Goal: Information Seeking & Learning: Learn about a topic

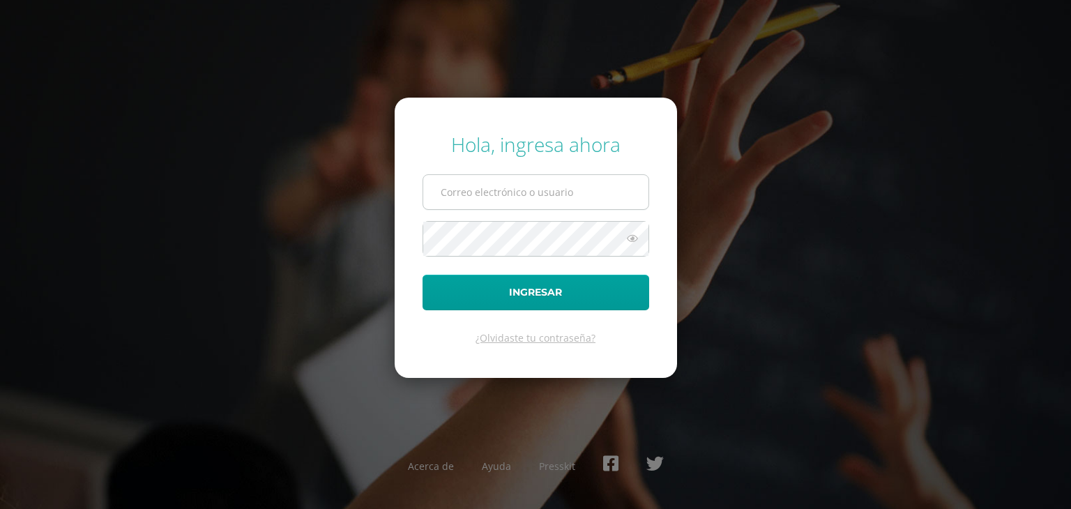
click at [511, 190] on input "text" at bounding box center [535, 192] width 225 height 34
type input "cgarciadb24@gmail.com"
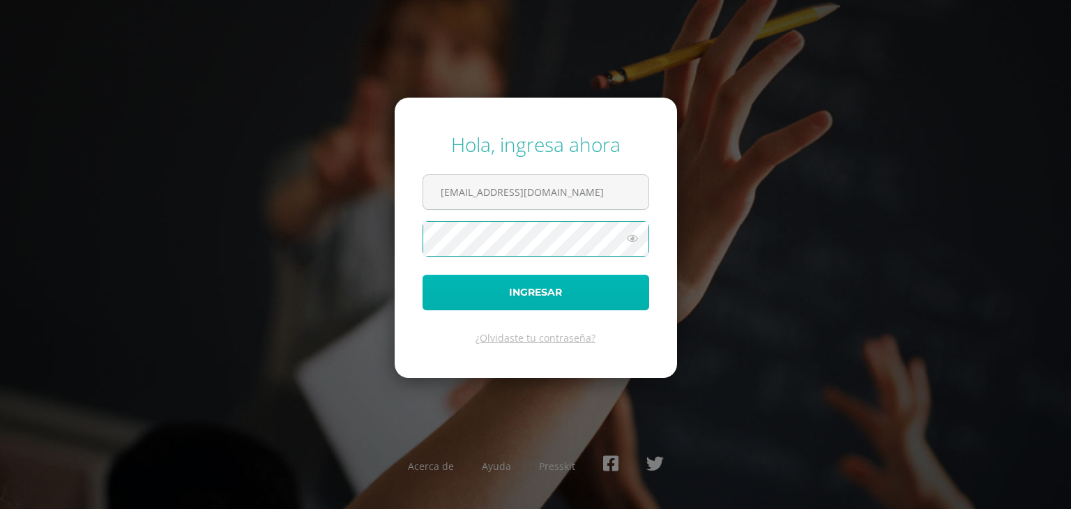
click at [534, 301] on button "Ingresar" at bounding box center [535, 293] width 227 height 36
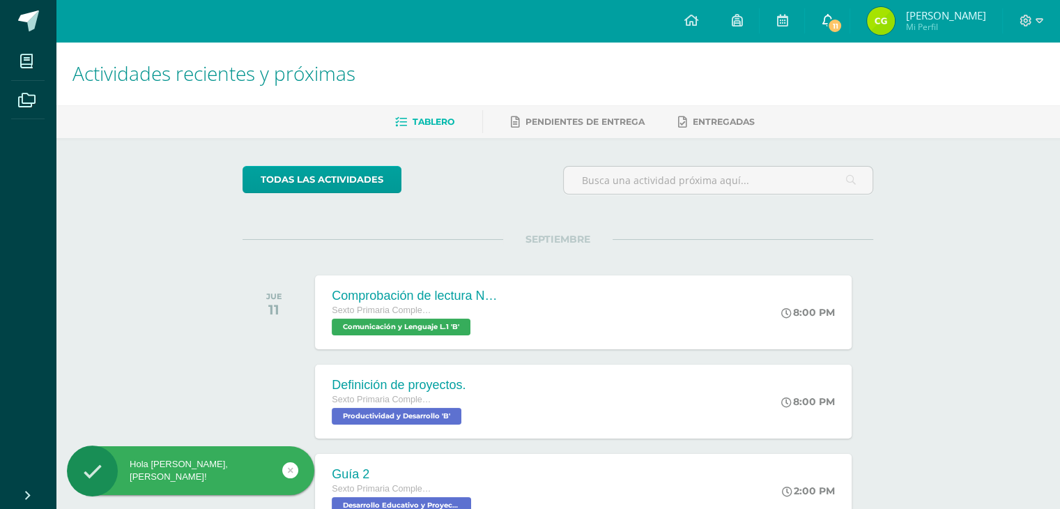
click at [843, 21] on span "11" at bounding box center [834, 25] width 15 height 15
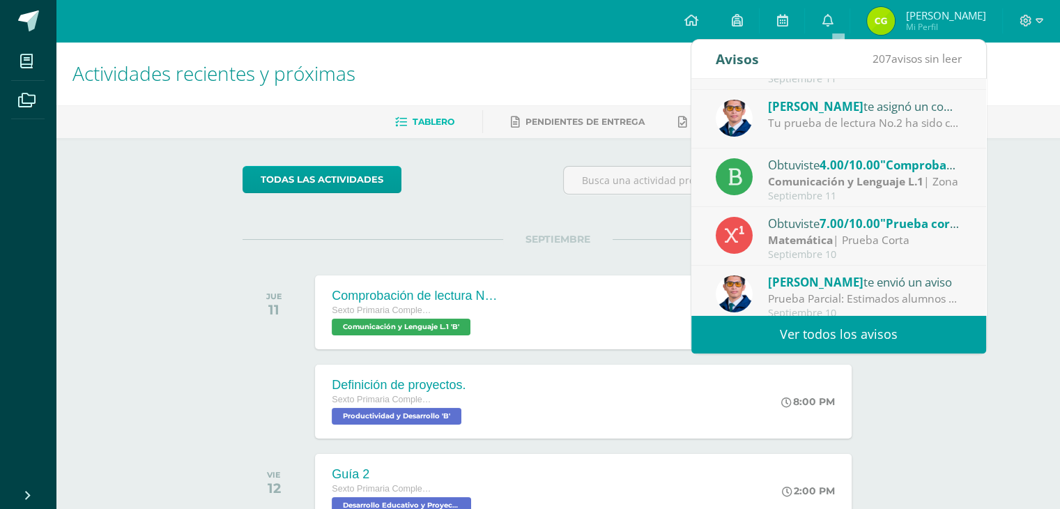
scroll to position [231, 0]
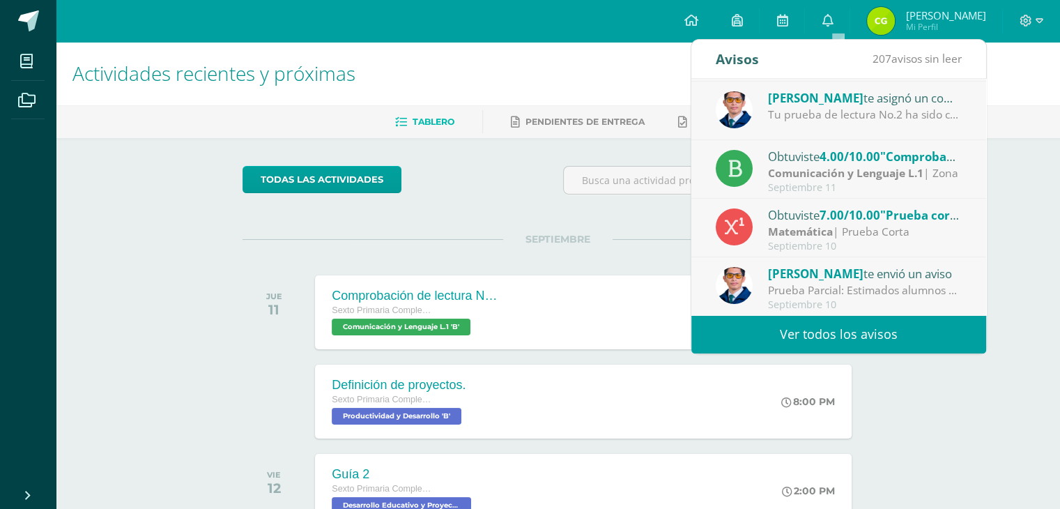
click at [850, 340] on link "Ver todos los avisos" at bounding box center [838, 334] width 295 height 38
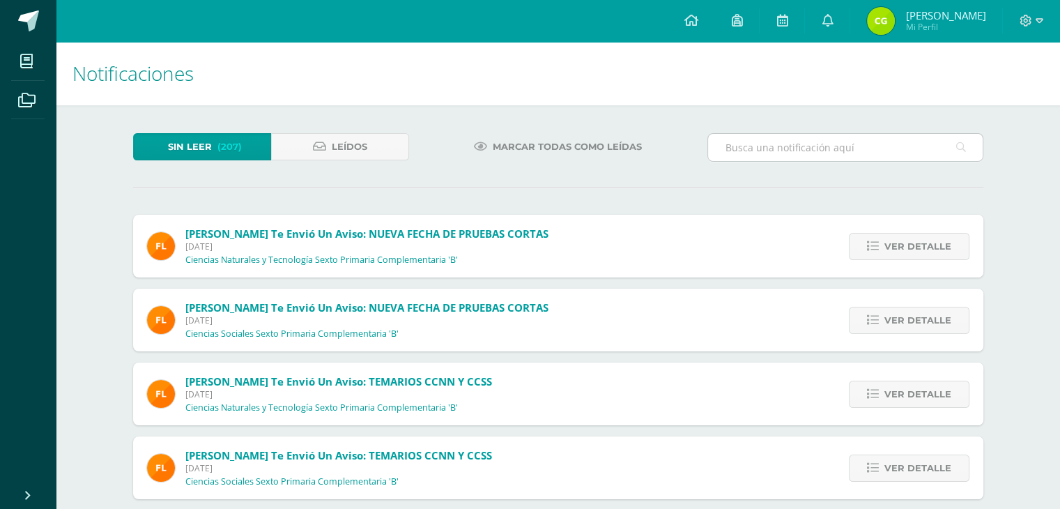
click at [767, 150] on input "text" at bounding box center [845, 147] width 275 height 27
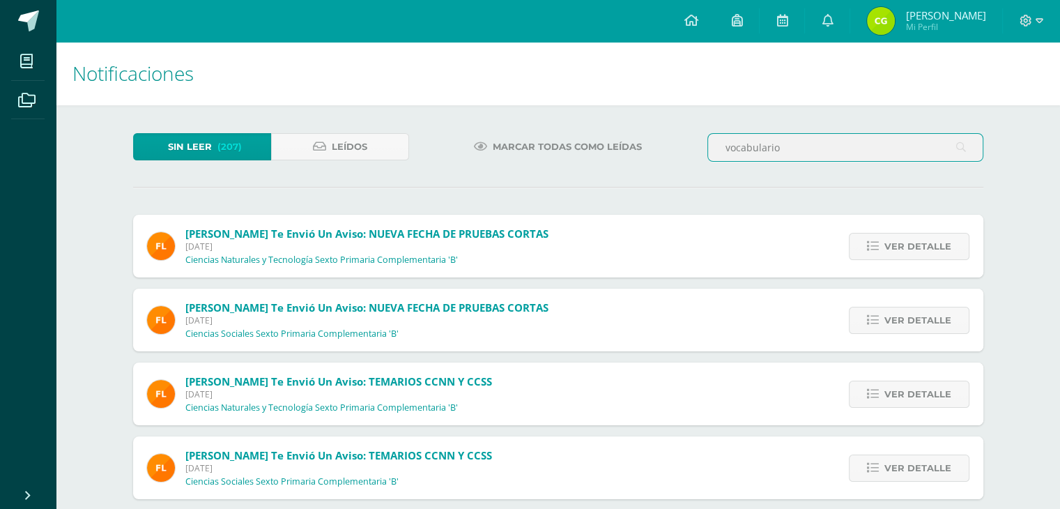
type input "vocabulario"
click at [959, 151] on icon at bounding box center [961, 147] width 10 height 29
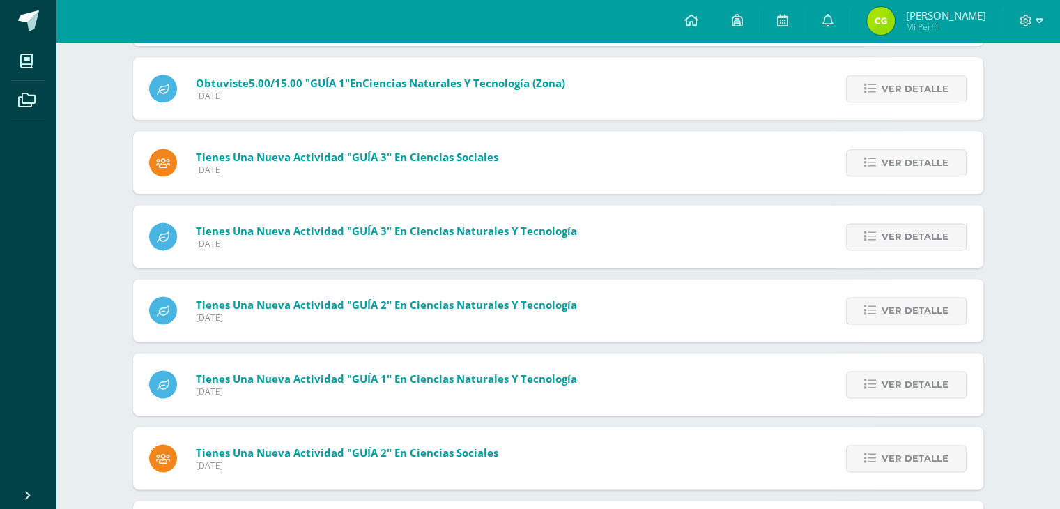
scroll to position [1713, 0]
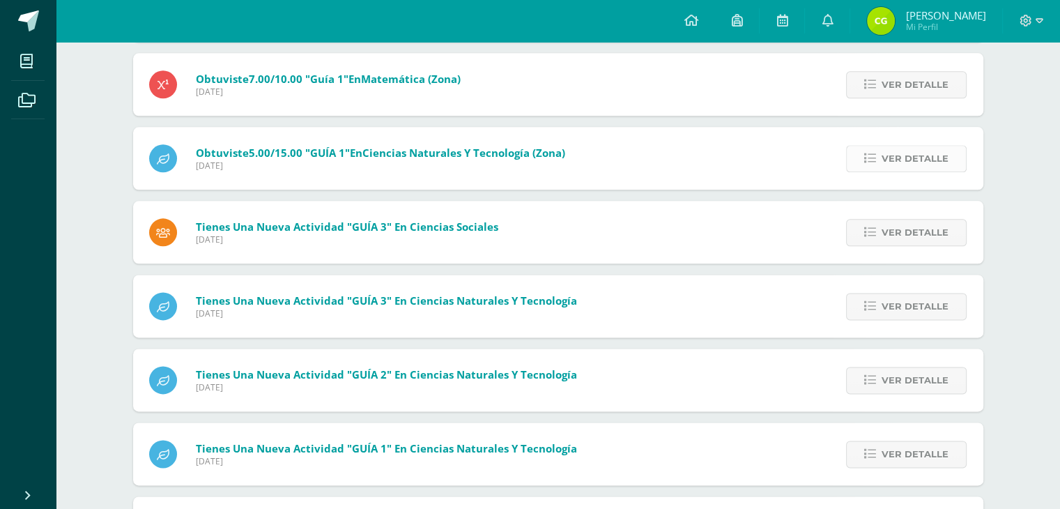
click at [896, 155] on span "Ver detalle" at bounding box center [915, 159] width 67 height 26
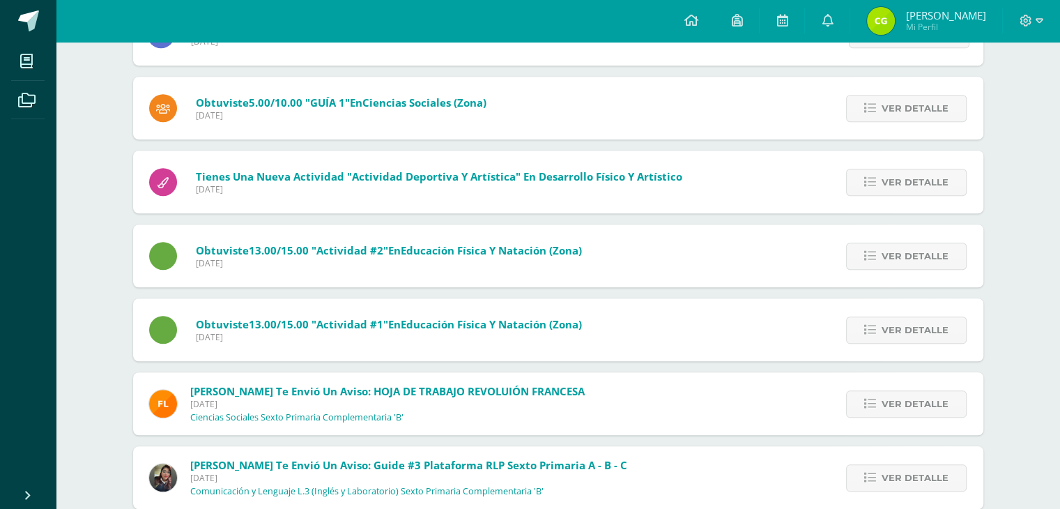
scroll to position [1086, 0]
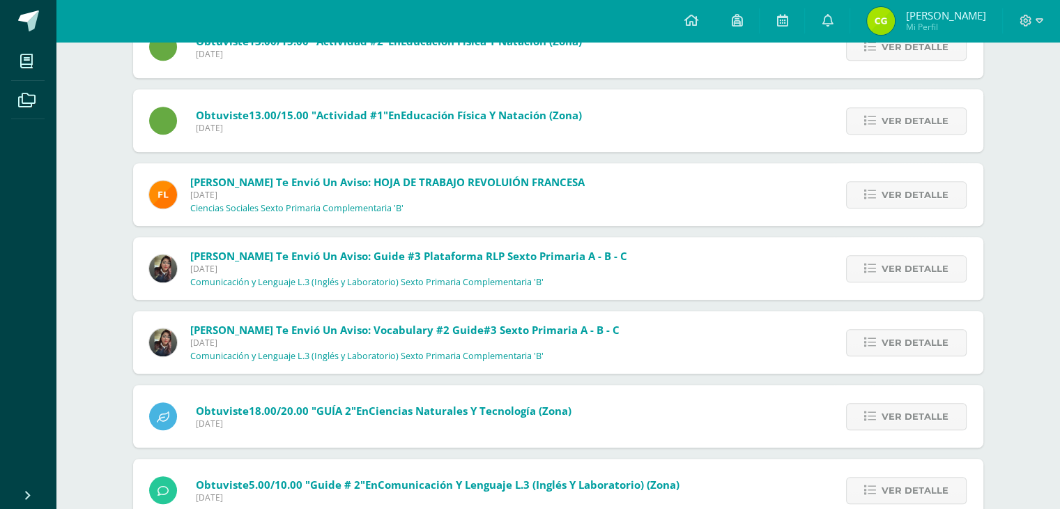
click at [464, 335] on span "Eddy te envió un aviso: Vocabulary #2 guide#3 Sexto Primaria A - B - C" at bounding box center [404, 330] width 429 height 14
click at [907, 335] on span "Ver detalle" at bounding box center [915, 343] width 67 height 26
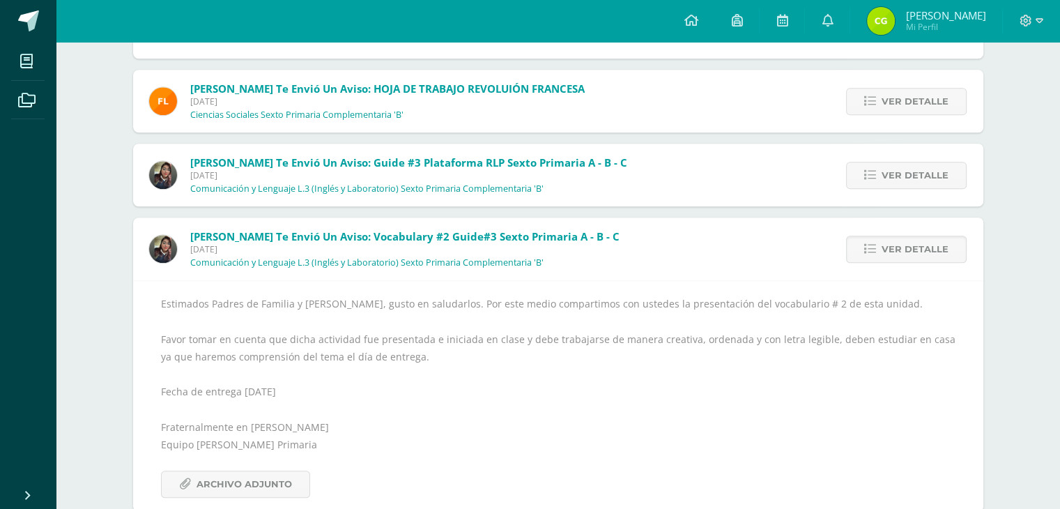
scroll to position [1295, 0]
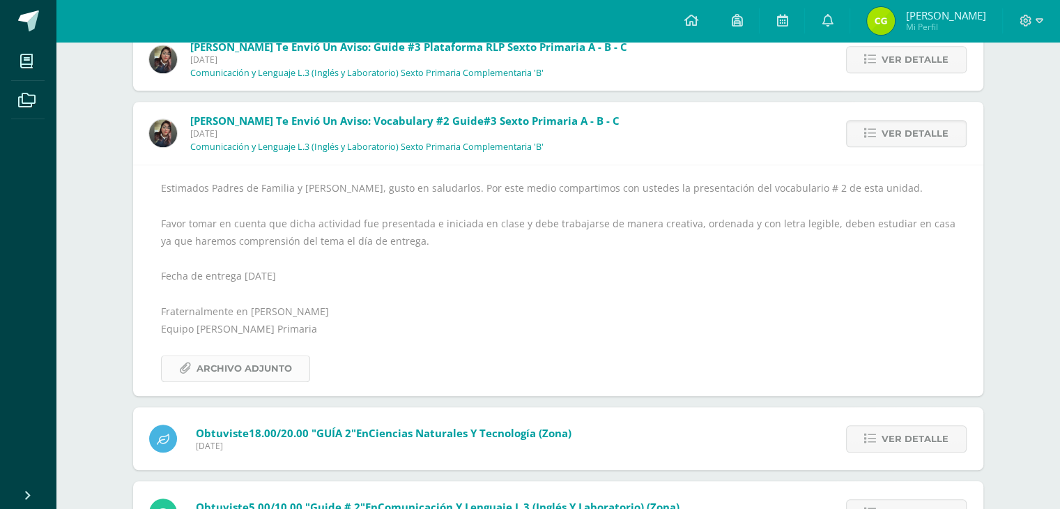
click at [243, 369] on span "Archivo Adjunto" at bounding box center [244, 368] width 95 height 26
